Goal: Check status

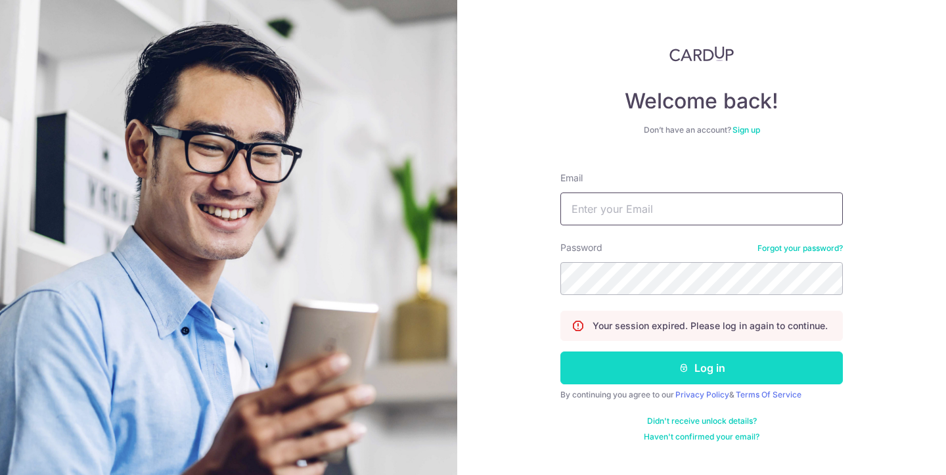
type input "[EMAIL_ADDRESS][DOMAIN_NAME]"
click at [676, 362] on button "Log in" at bounding box center [701, 367] width 283 height 33
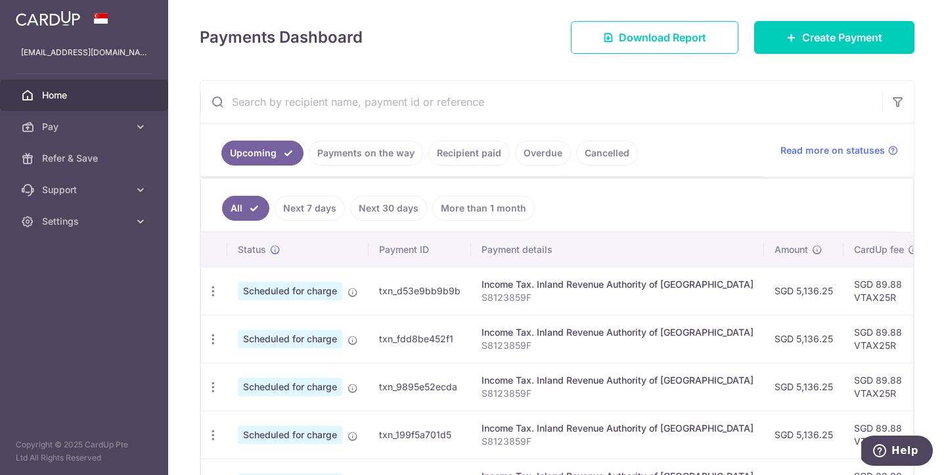
scroll to position [172, 0]
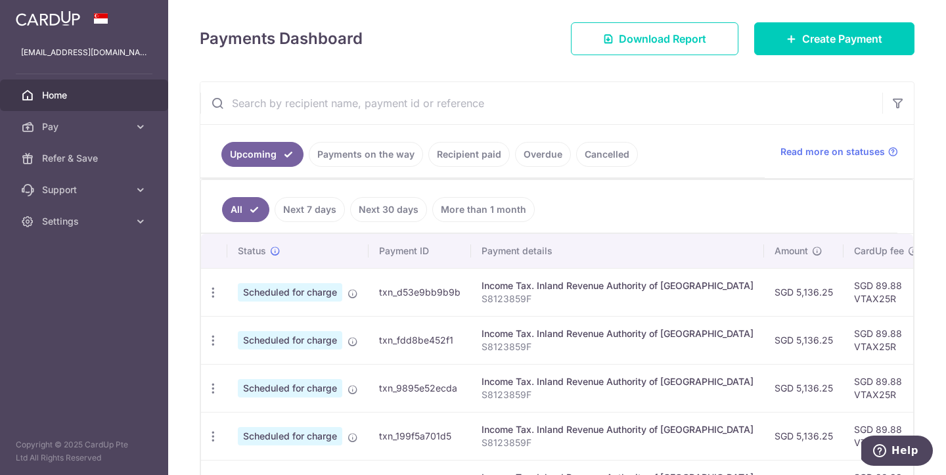
click at [304, 212] on link "Next 7 days" at bounding box center [310, 209] width 70 height 25
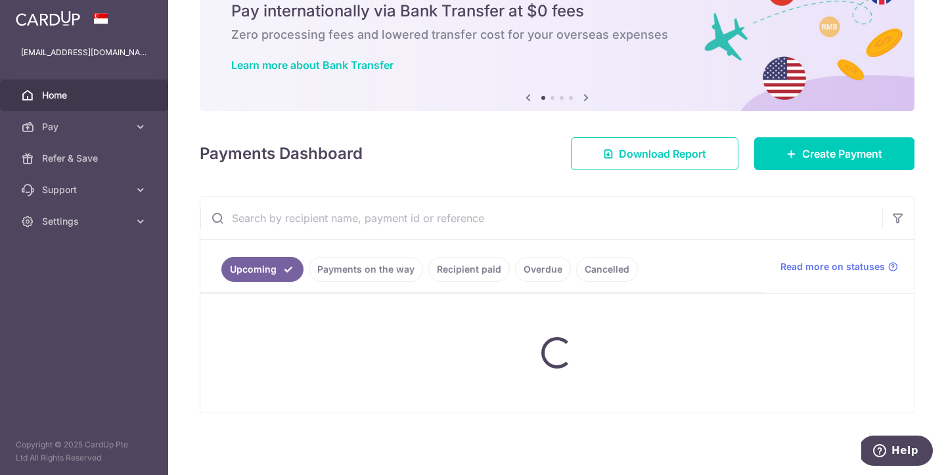
scroll to position [167, 0]
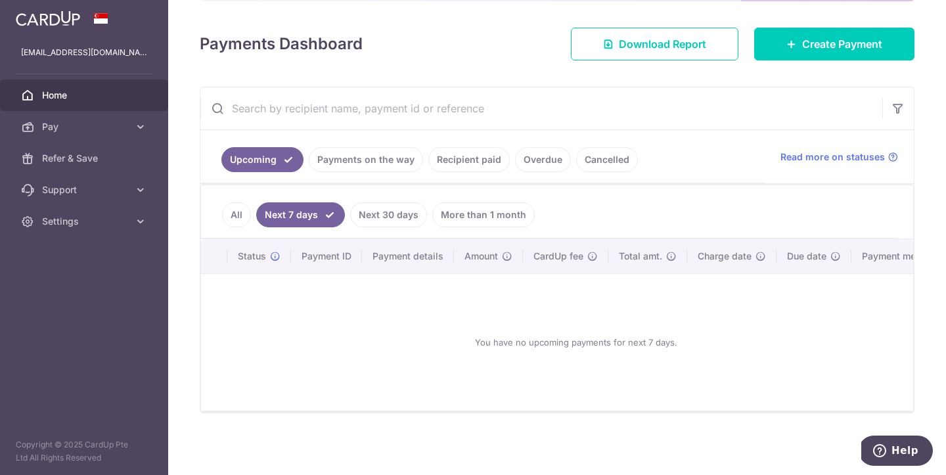
click at [351, 154] on link "Payments on the way" at bounding box center [366, 159] width 114 height 25
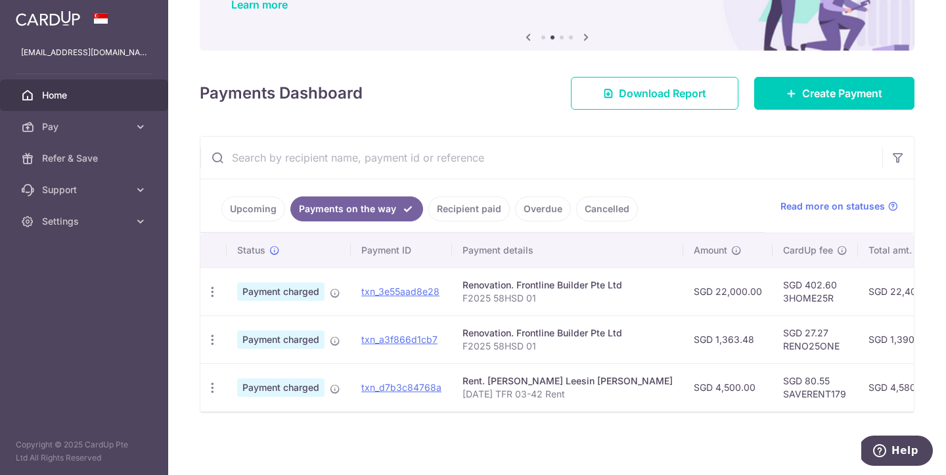
scroll to position [0, 237]
